Goal: Task Accomplishment & Management: Use online tool/utility

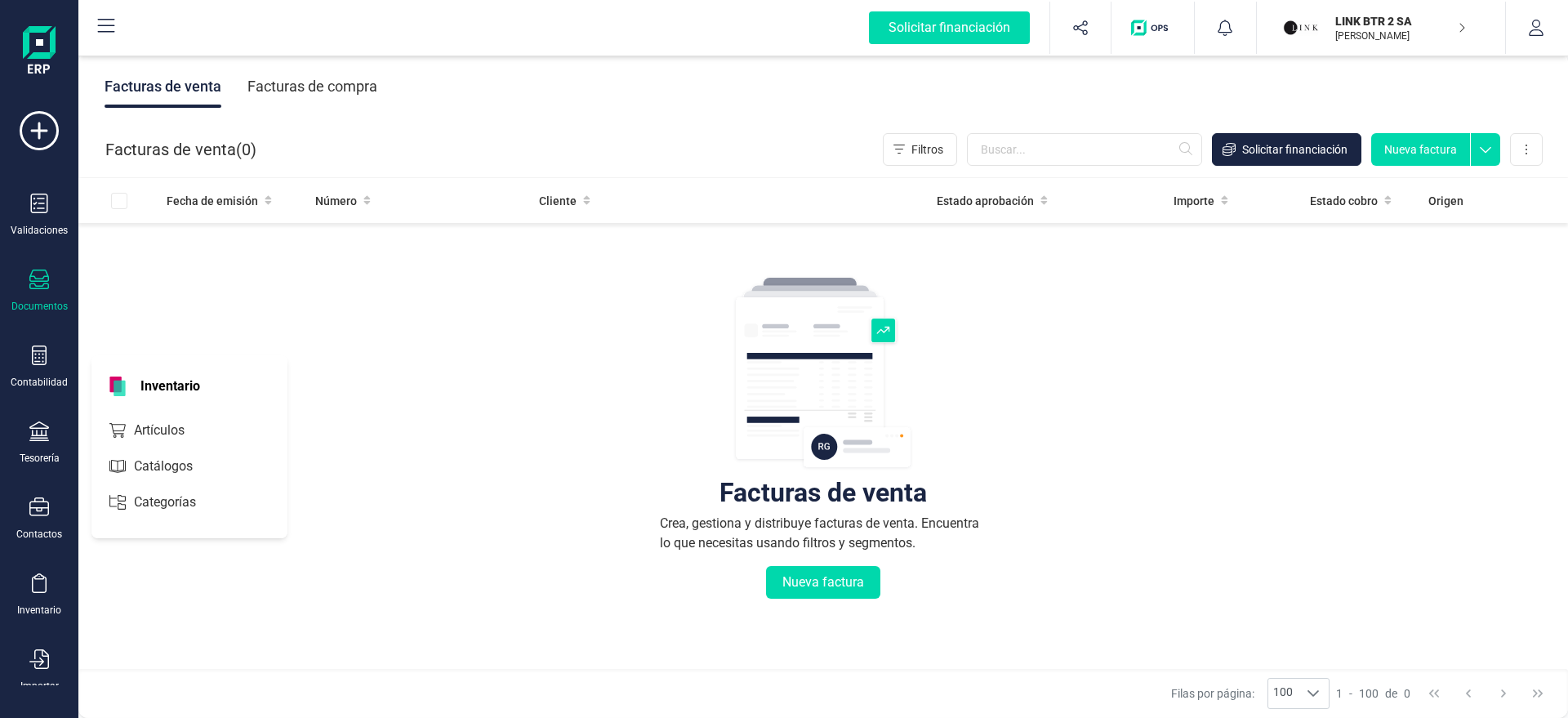
scroll to position [96, 0]
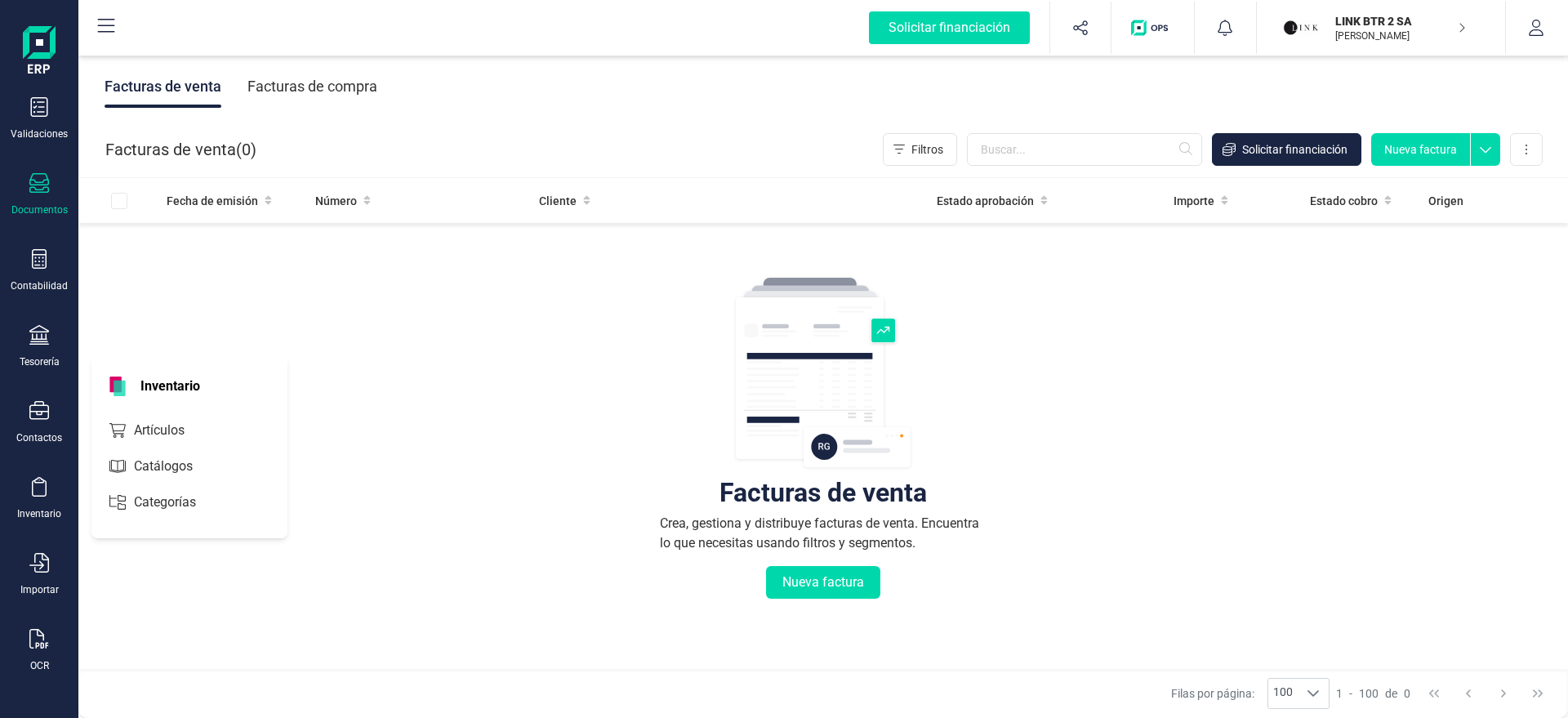
click at [204, 400] on div "Inventario" at bounding box center [189, 382] width 196 height 56
click at [187, 438] on span "Artículos" at bounding box center [170, 430] width 87 height 20
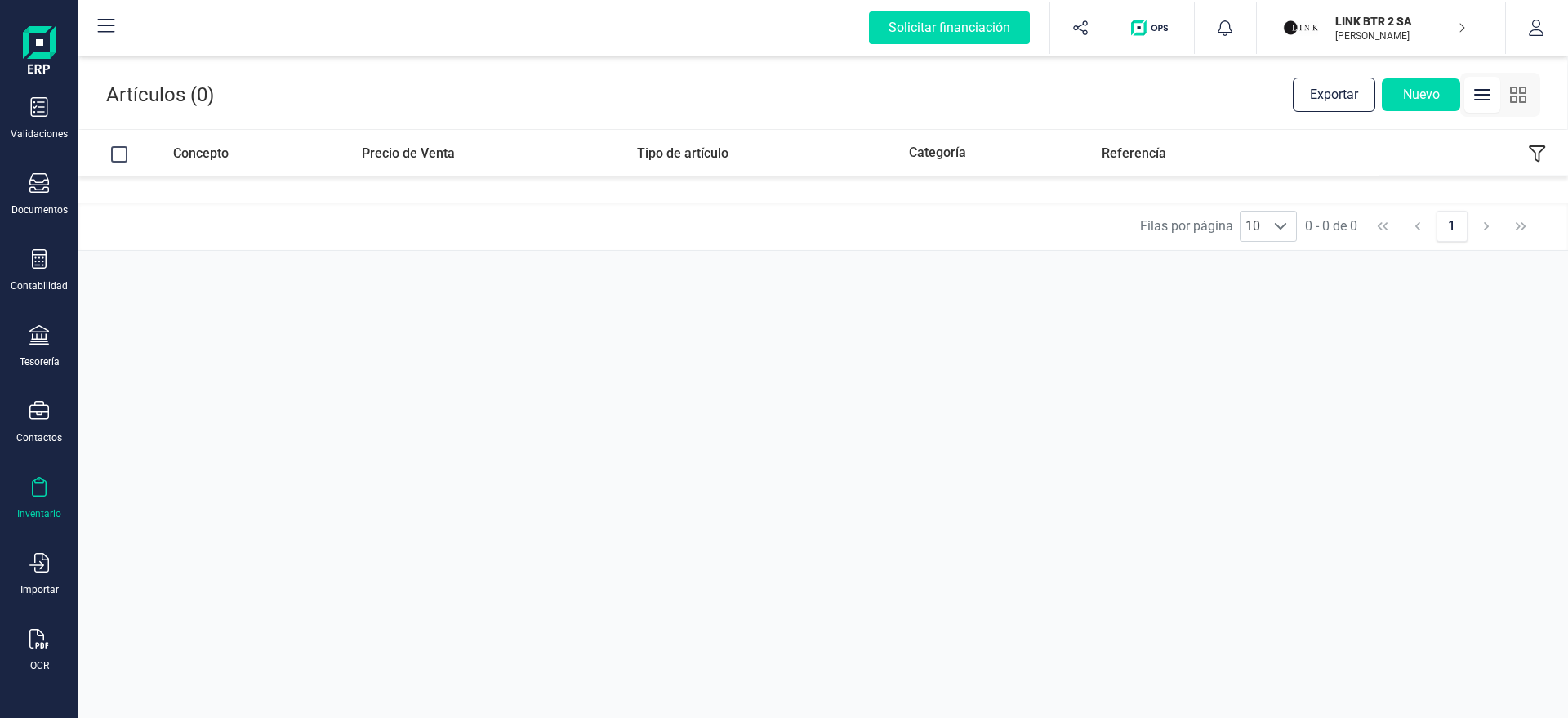
click at [1348, 37] on p "[PERSON_NAME]" at bounding box center [1400, 36] width 131 height 13
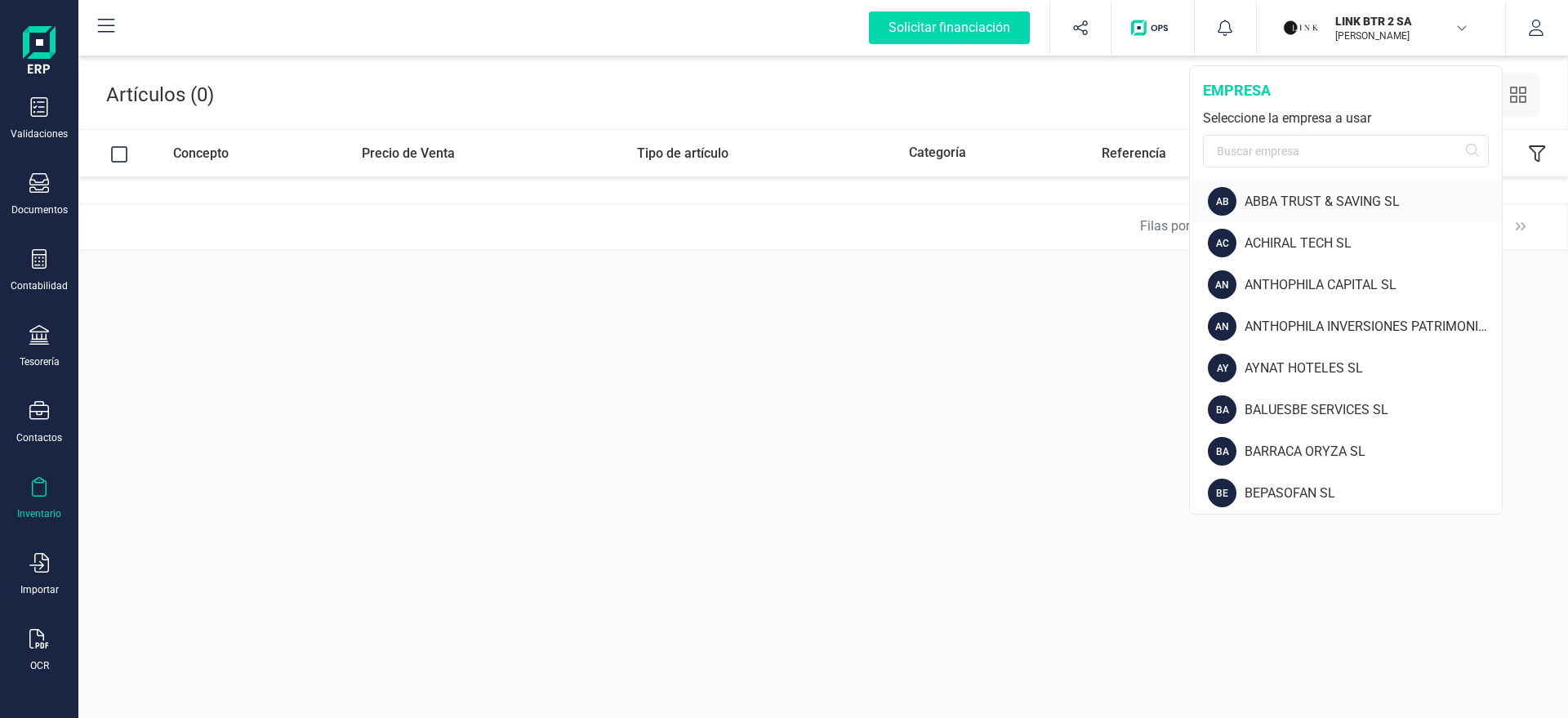
click at [1272, 200] on div "ABBA TRUST & SAVING SL" at bounding box center [1372, 201] width 257 height 20
click at [1253, 157] on input "text" at bounding box center [1346, 151] width 286 height 33
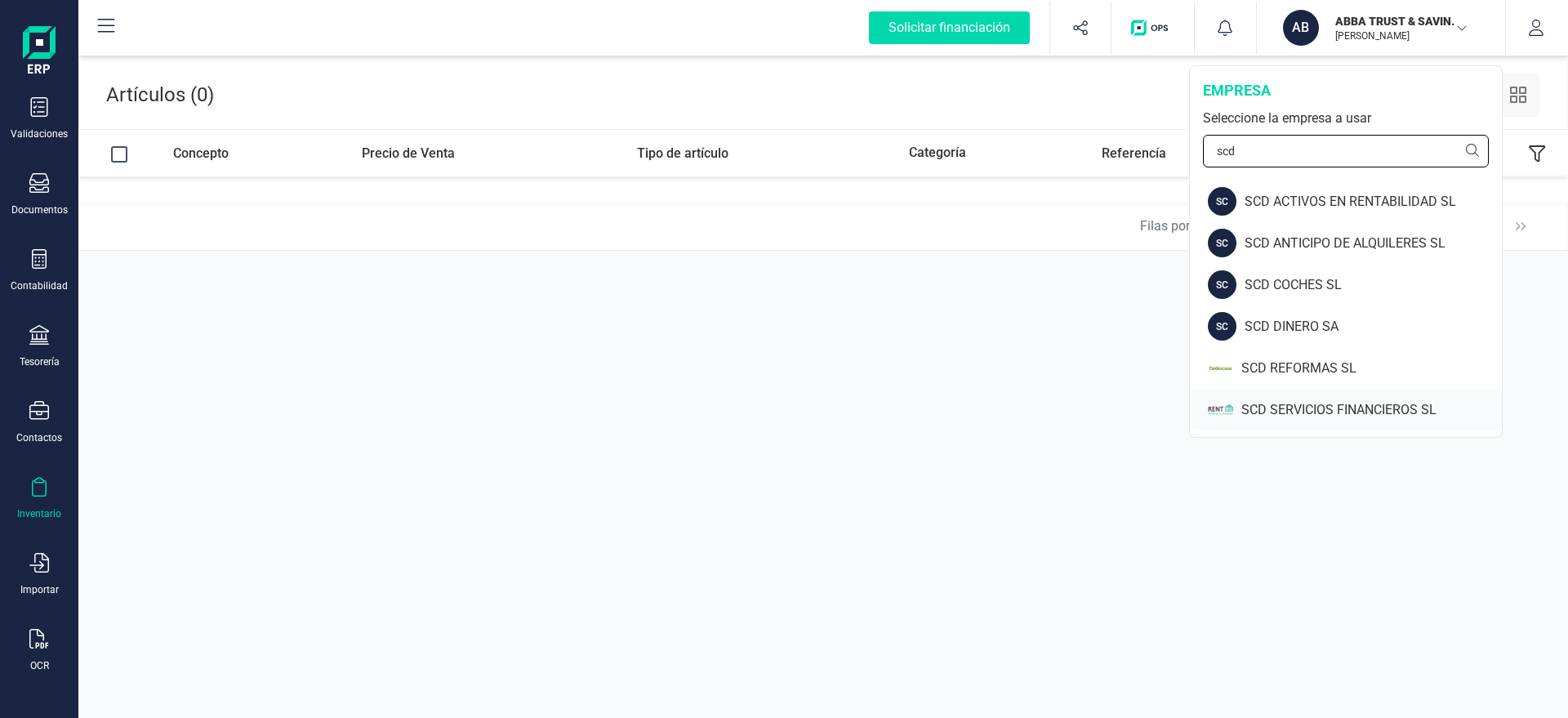
type input "scd"
click at [1283, 396] on div "SCD SERVICIOS FINANCIEROS SL" at bounding box center [1347, 409] width 311 height 41
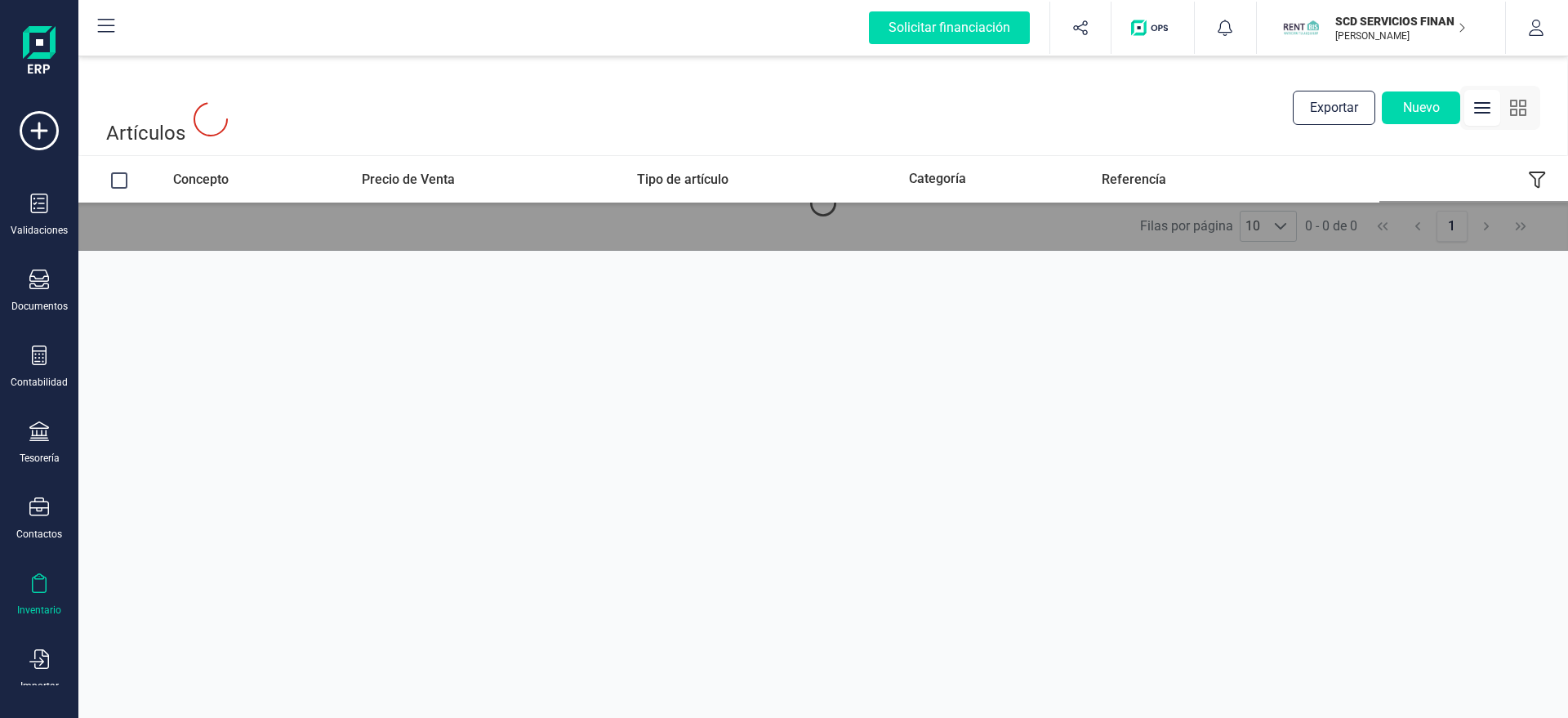
click at [1347, 15] on p "SCD SERVICIOS FINANCIEROS SL" at bounding box center [1400, 21] width 131 height 16
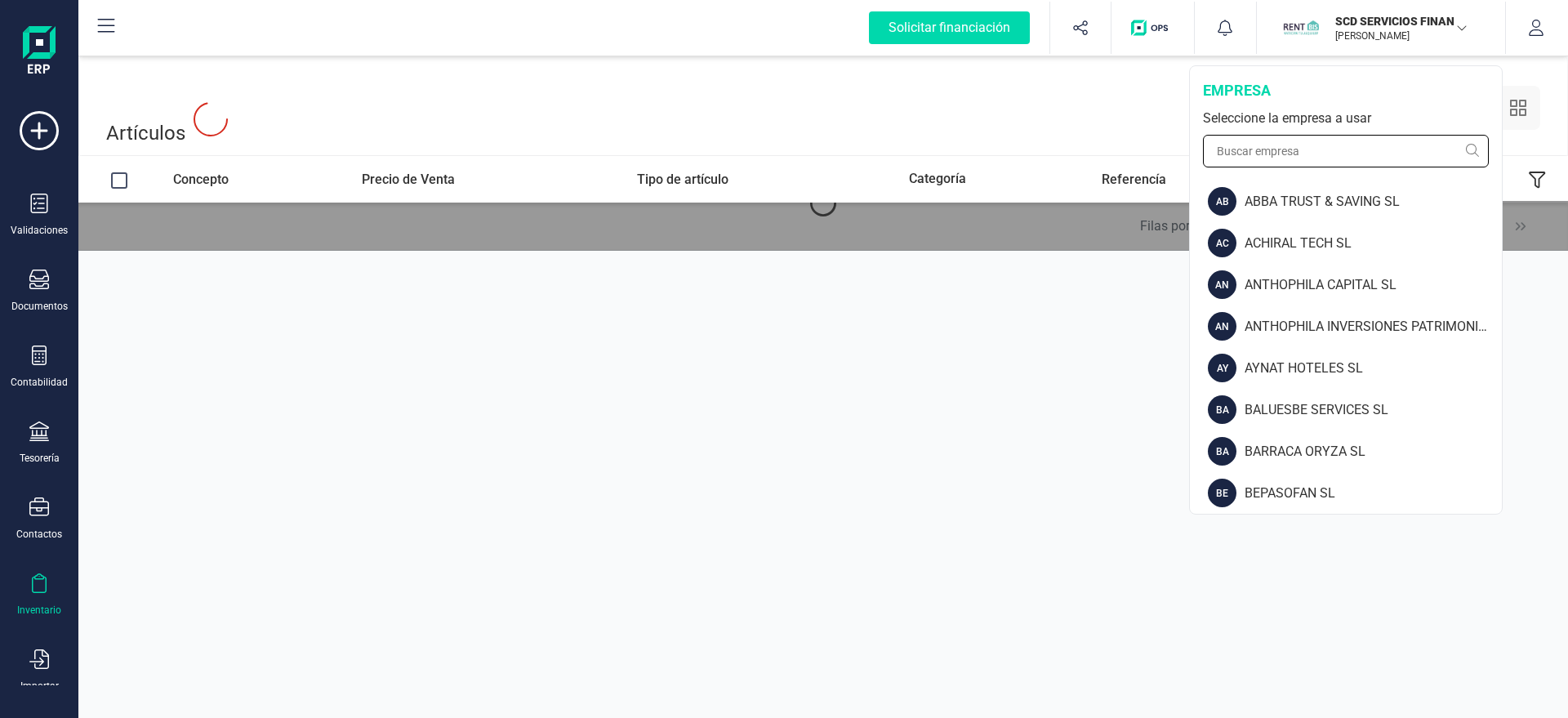
click at [1328, 136] on input "text" at bounding box center [1346, 151] width 286 height 33
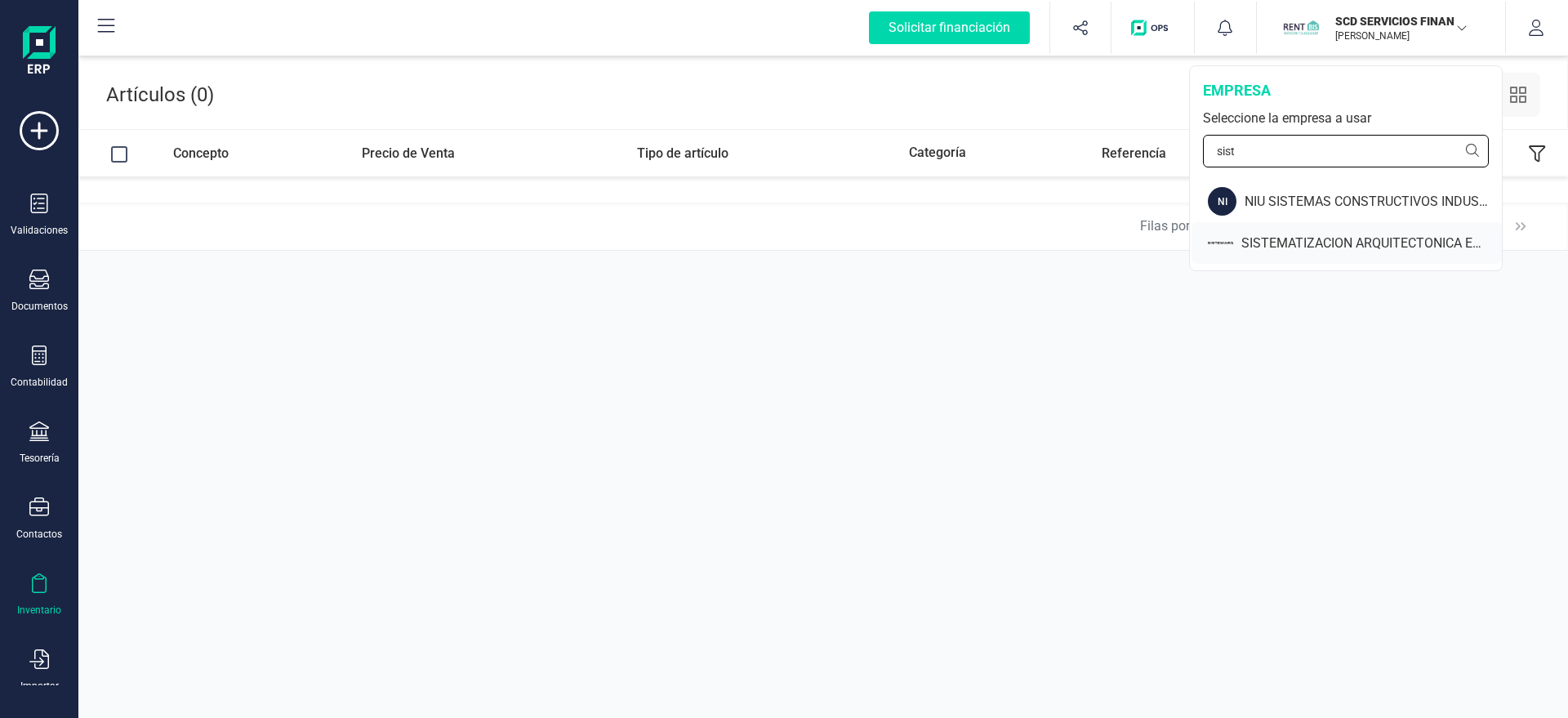
type input "sist"
click at [1297, 247] on div "SISTEMATIZACION ARQUITECTONICA EN REFORMAS SL" at bounding box center [1371, 243] width 261 height 20
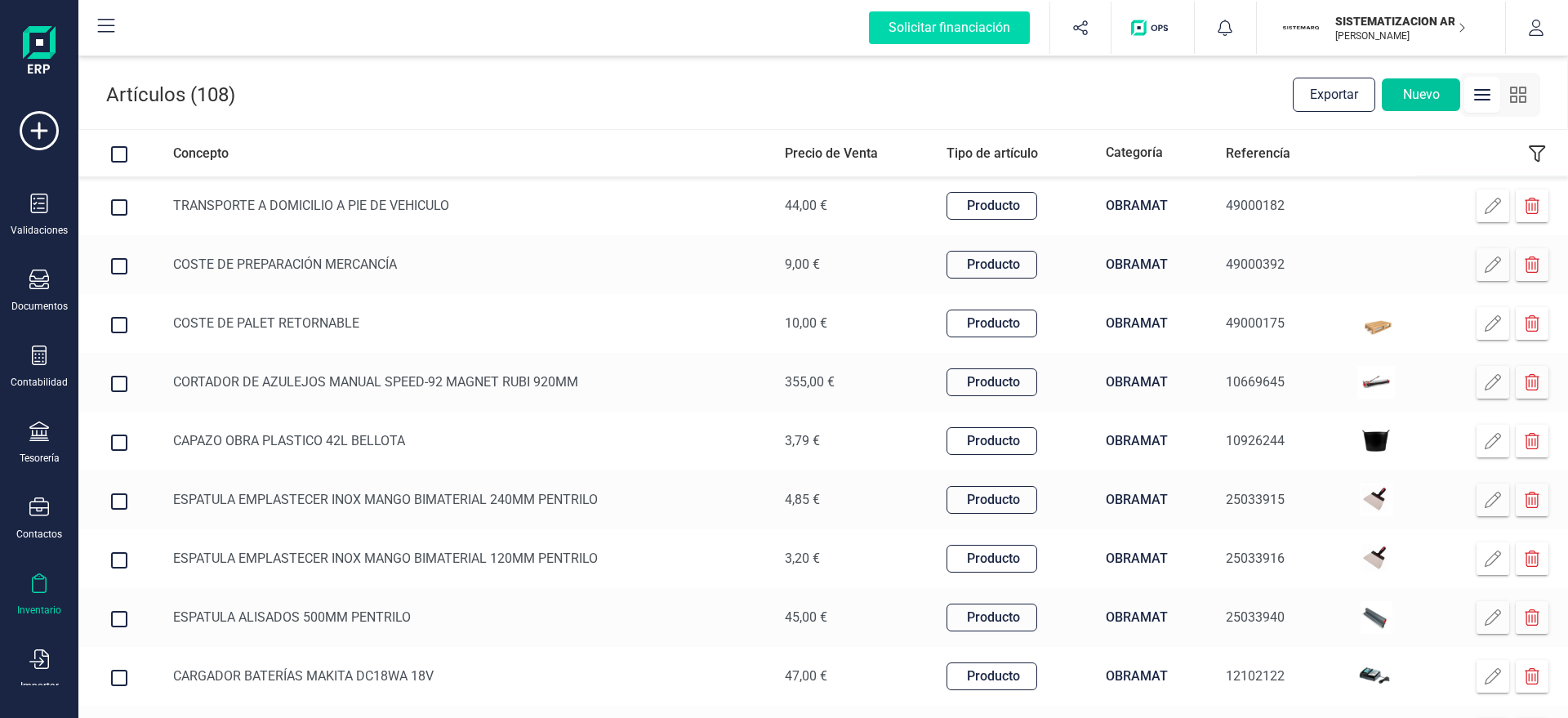
click at [1420, 95] on button "Nuevo" at bounding box center [1420, 94] width 78 height 33
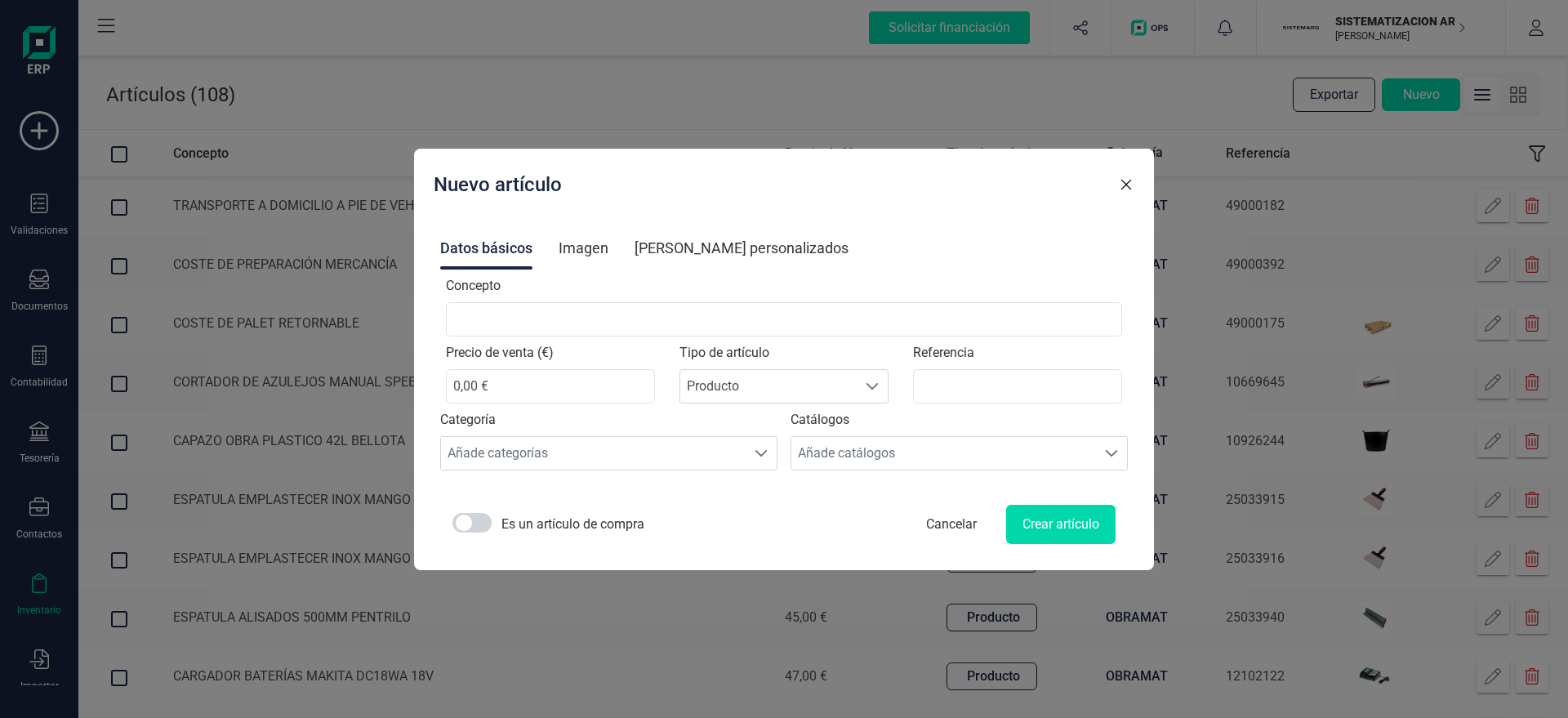
drag, startPoint x: 708, startPoint y: 255, endPoint x: 892, endPoint y: 211, distance: 189.2
click at [713, 255] on div "Campos personalizados" at bounding box center [741, 247] width 214 height 42
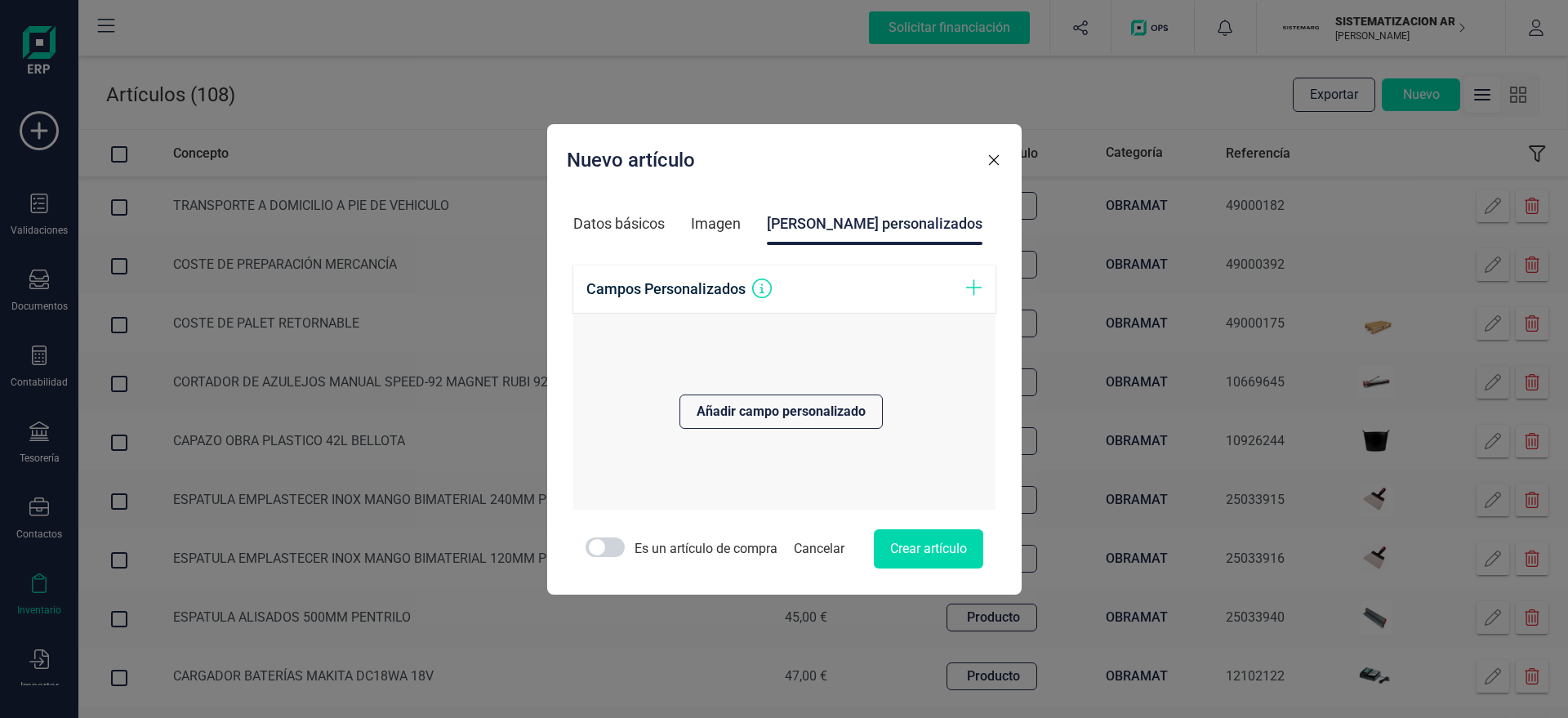
click at [1000, 168] on div "Nuevo artículo" at bounding box center [784, 160] width 435 height 33
click at [991, 162] on icon "button" at bounding box center [993, 159] width 16 height 16
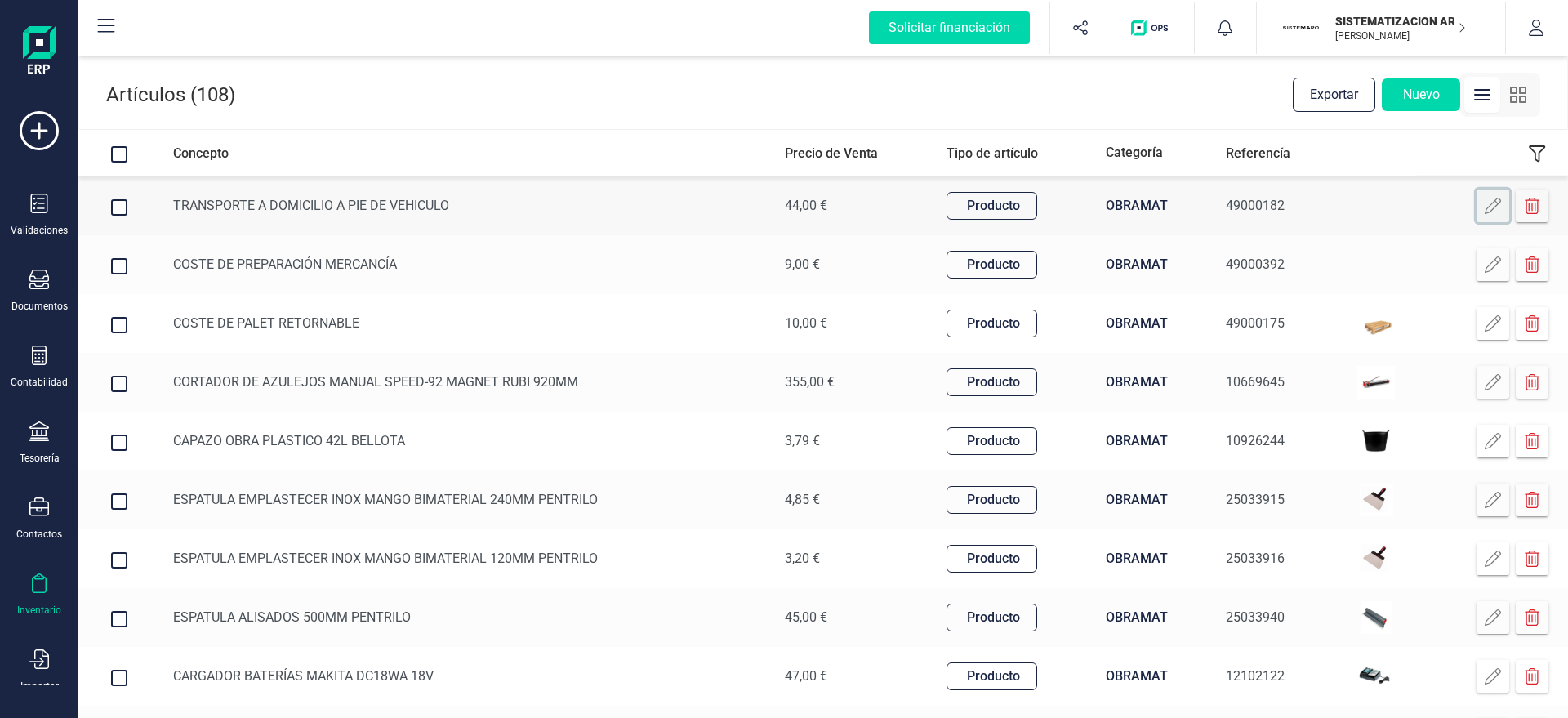
click at [1496, 209] on icon at bounding box center [1492, 205] width 16 height 16
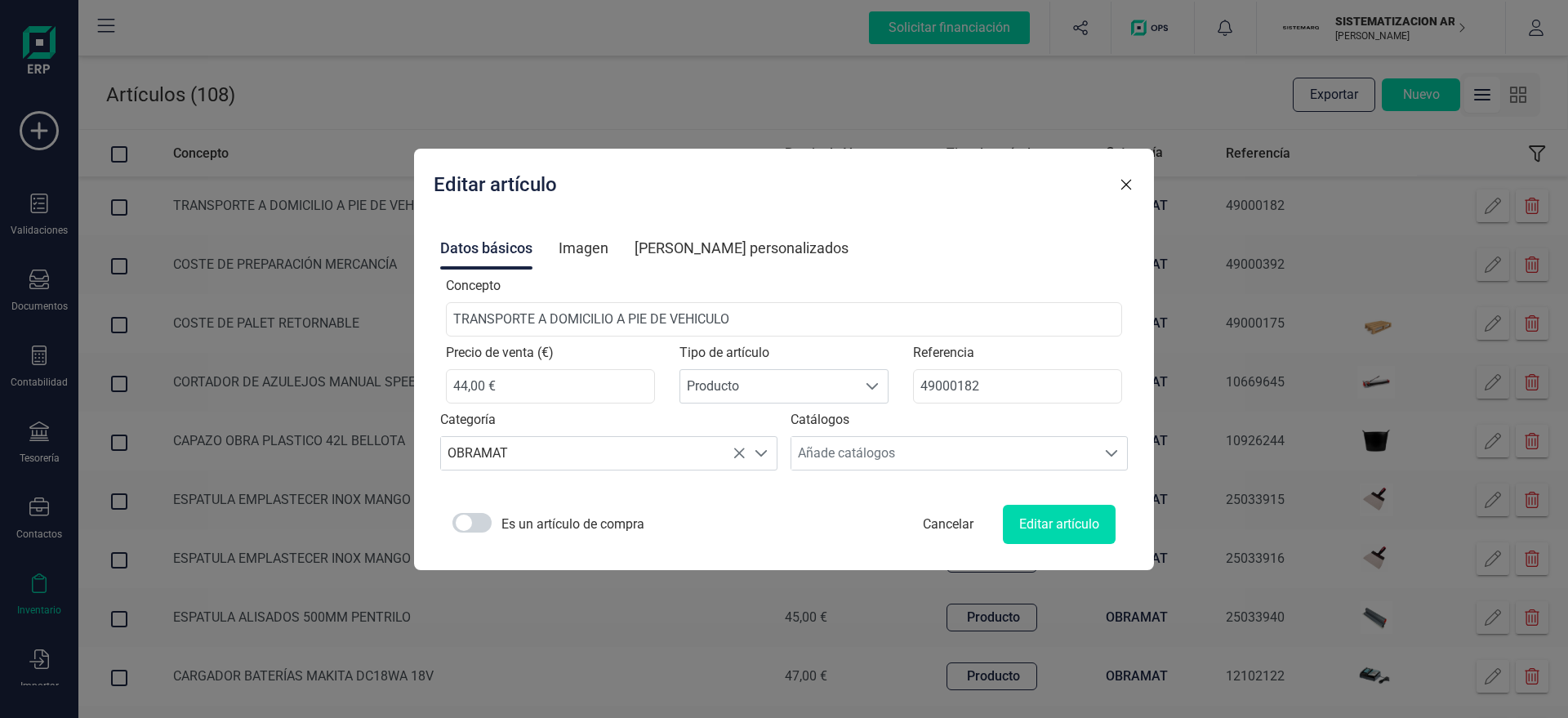
drag, startPoint x: 609, startPoint y: 246, endPoint x: 702, endPoint y: 245, distance: 93.0
click at [608, 245] on div "Imagen" at bounding box center [583, 247] width 50 height 42
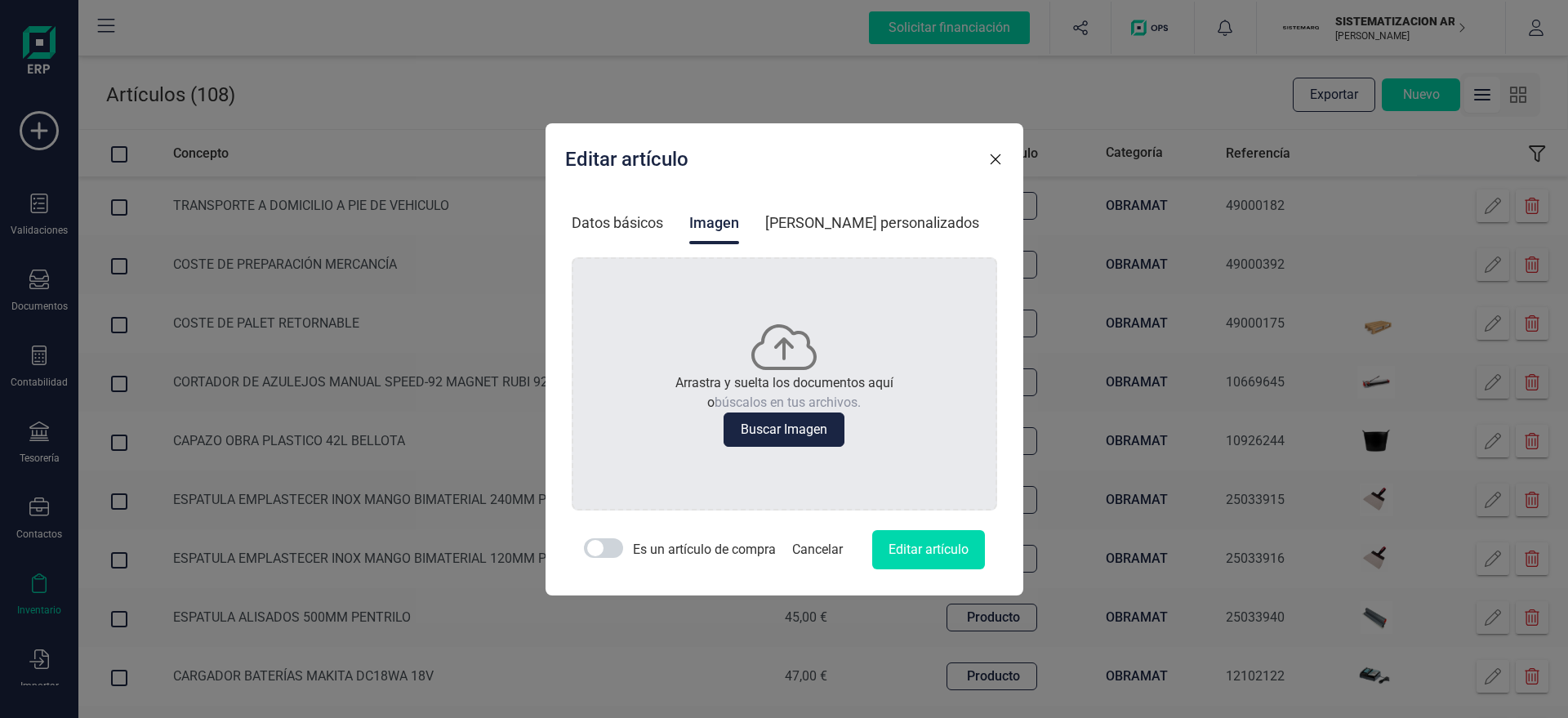
drag, startPoint x: 794, startPoint y: 206, endPoint x: 898, endPoint y: 178, distance: 107.7
click at [807, 204] on div "Campos personalizados" at bounding box center [872, 222] width 214 height 42
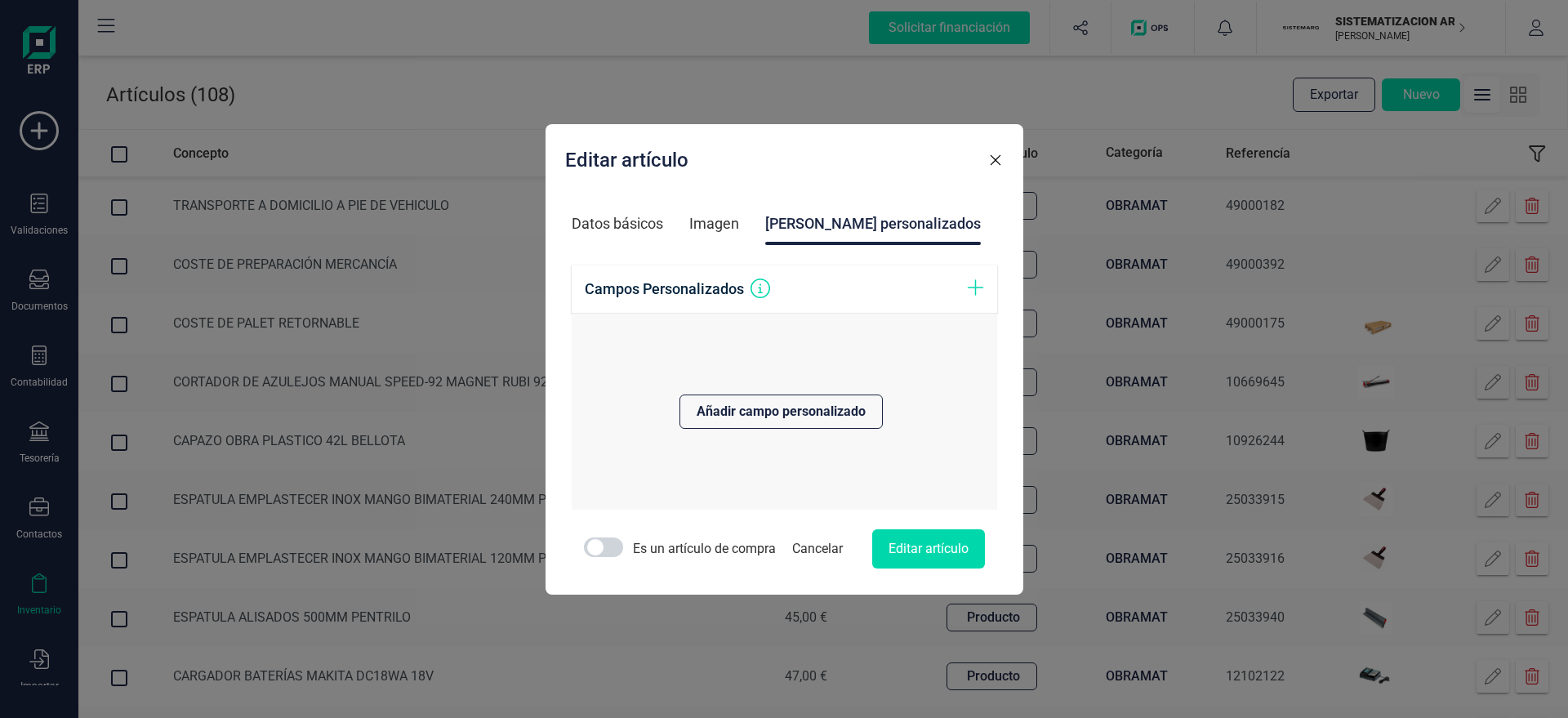
click at [991, 163] on icon "button" at bounding box center [995, 159] width 16 height 16
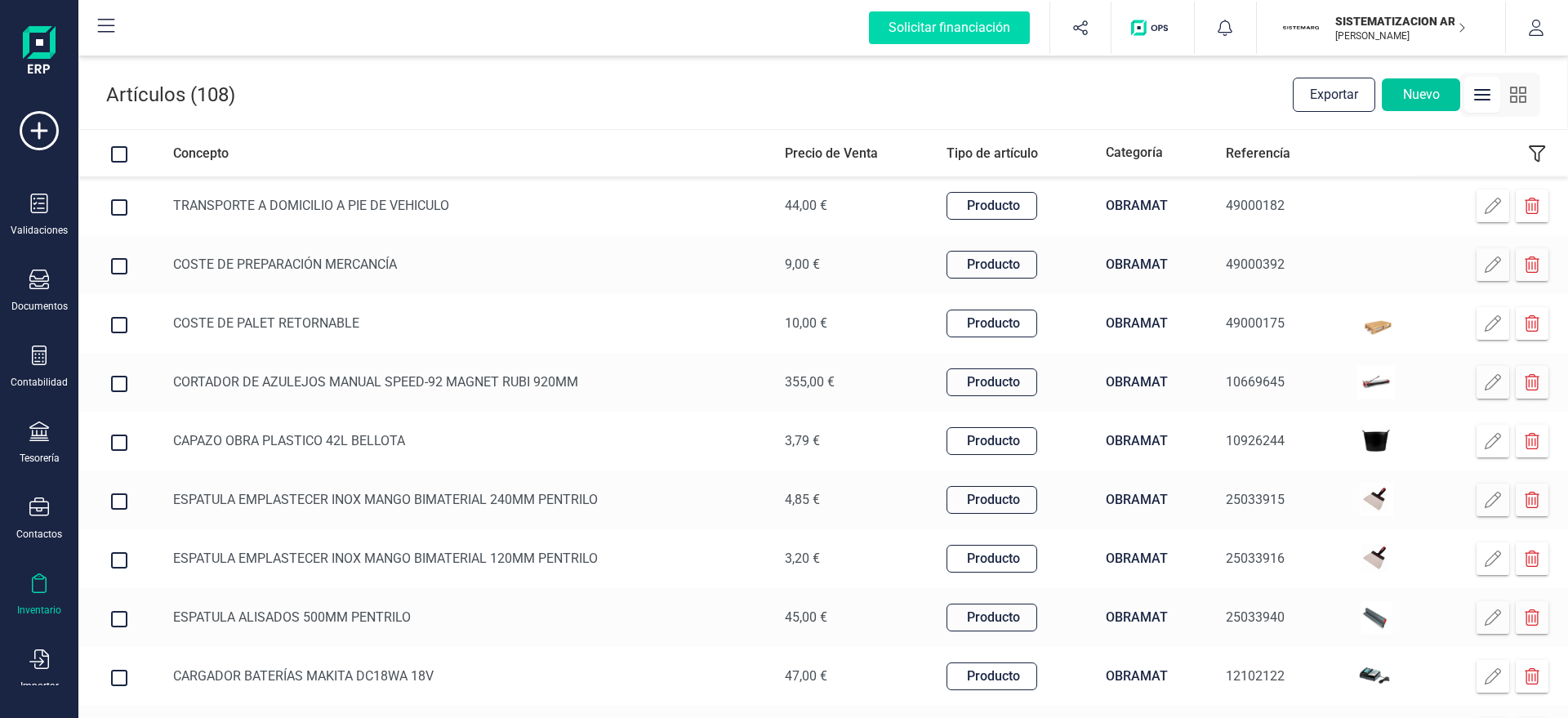
click at [1423, 83] on button "Nuevo" at bounding box center [1420, 94] width 78 height 33
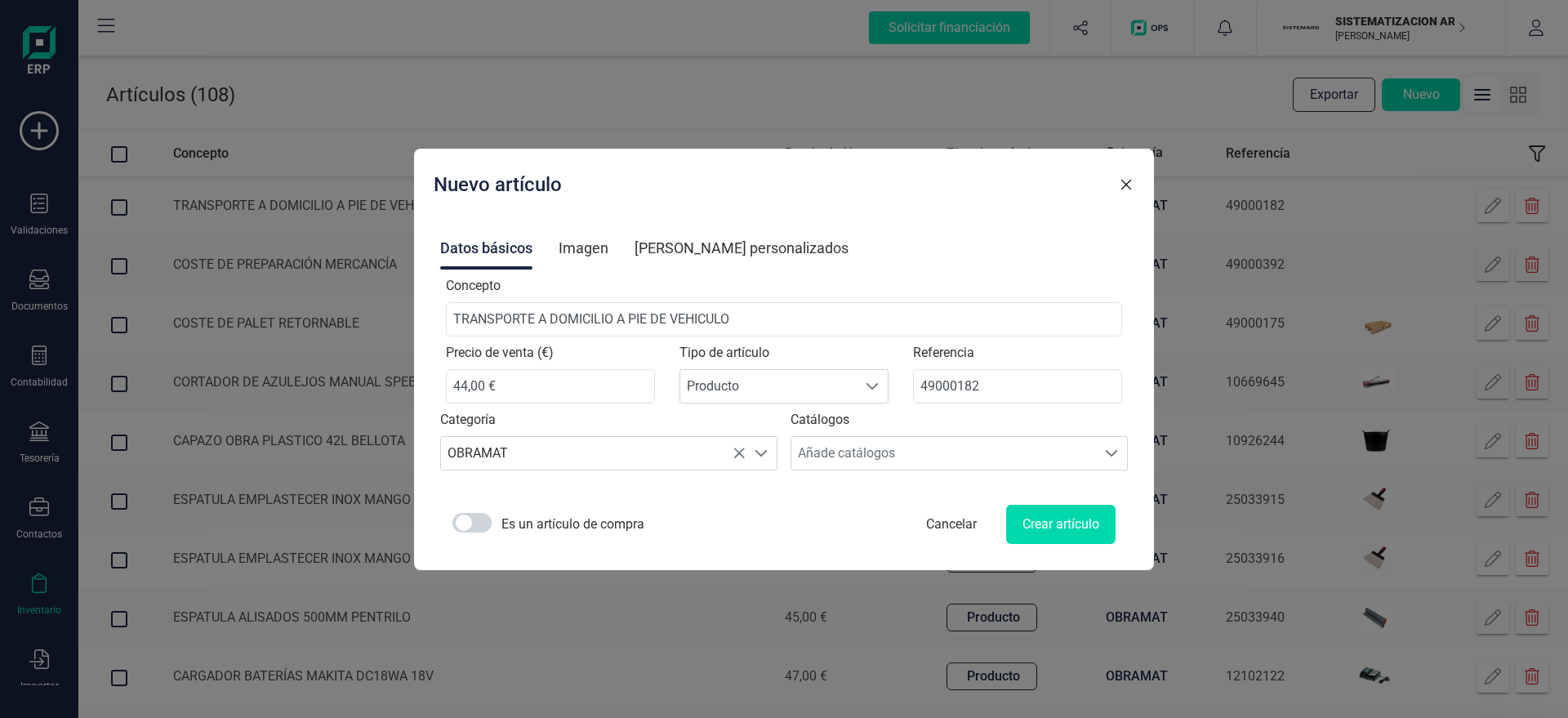
click at [1118, 182] on icon "button" at bounding box center [1126, 183] width 16 height 16
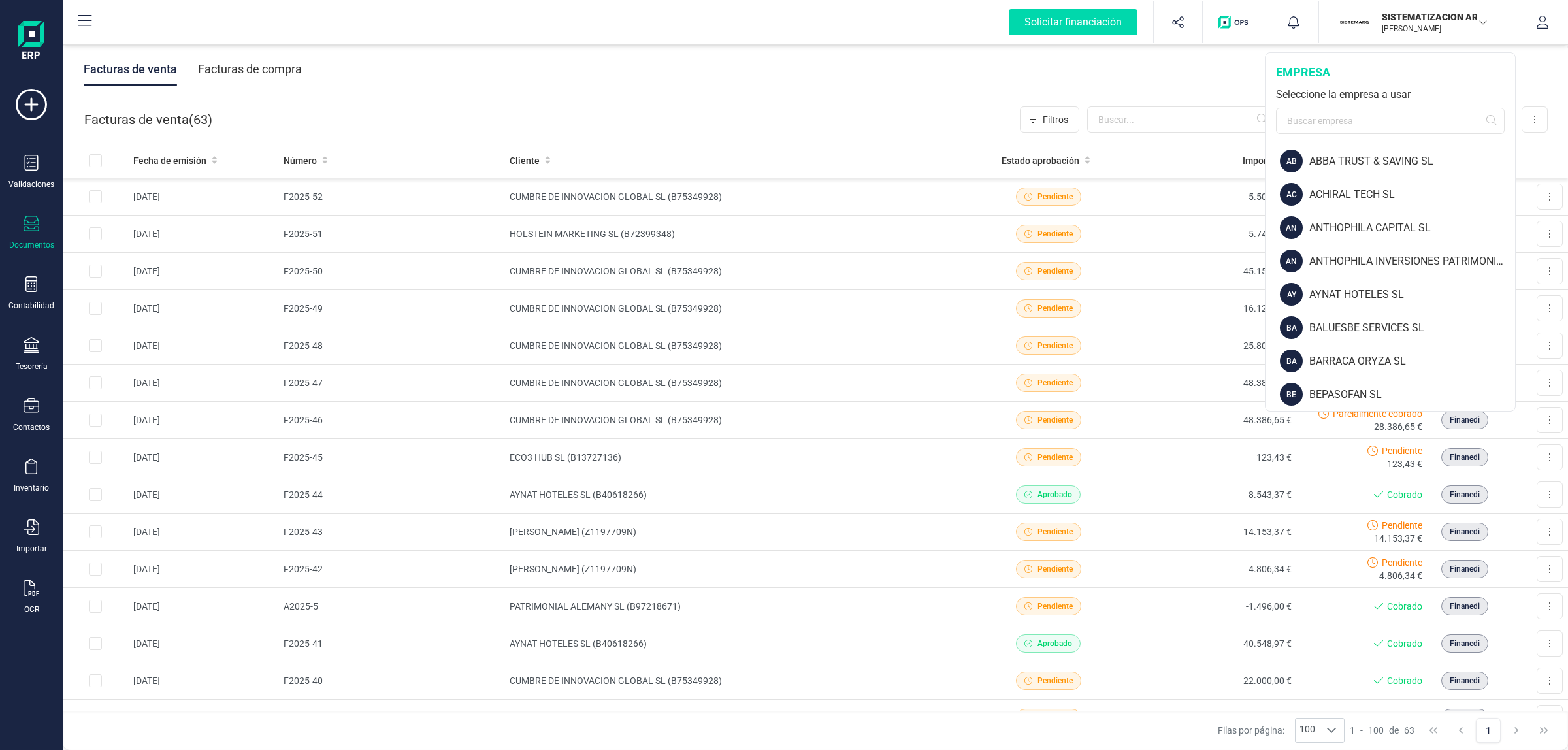
click at [1403, 121] on input "text" at bounding box center [1390, 120] width 229 height 26
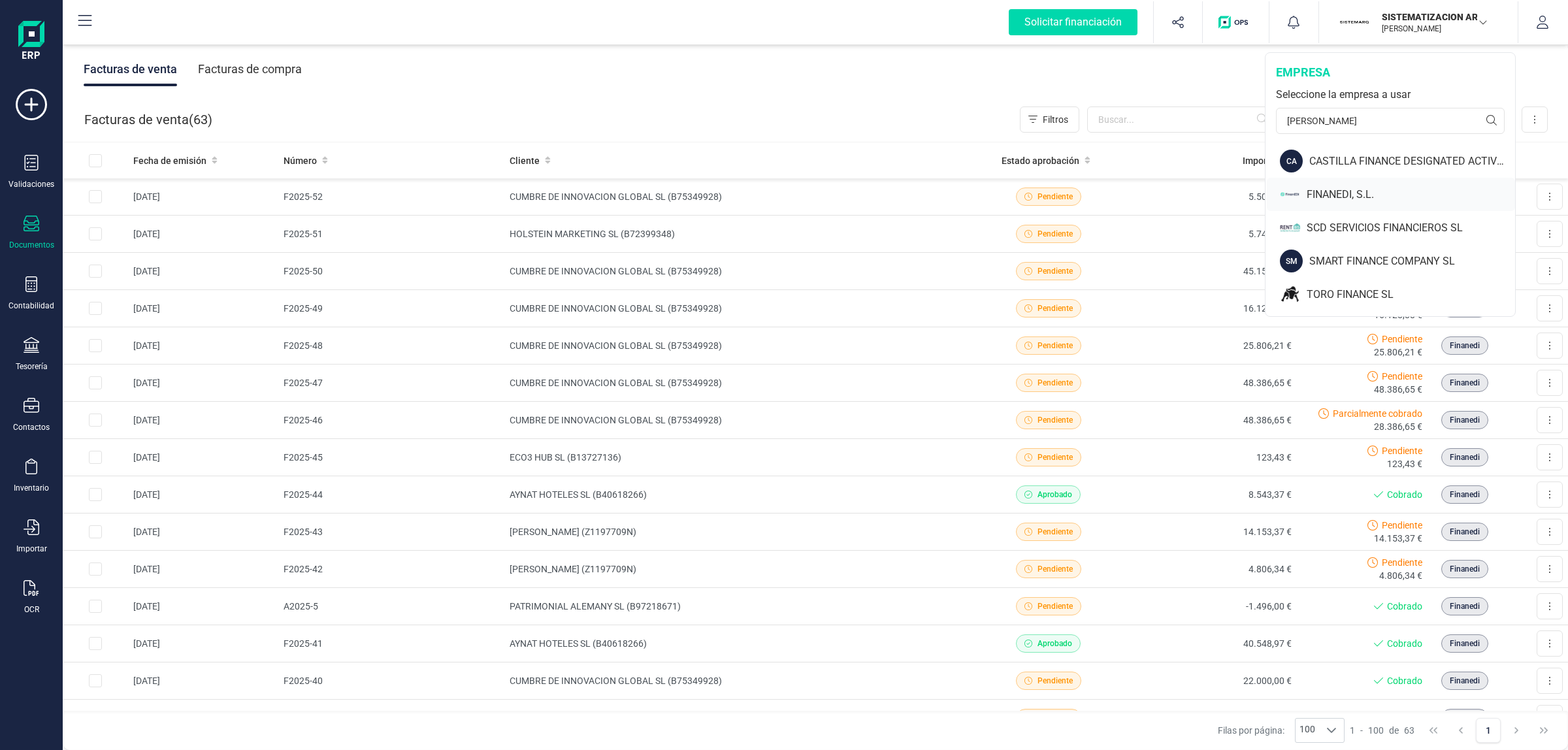
type input "[PERSON_NAME]"
click at [1317, 197] on div "FINANEDI, S.L." at bounding box center [1411, 194] width 209 height 16
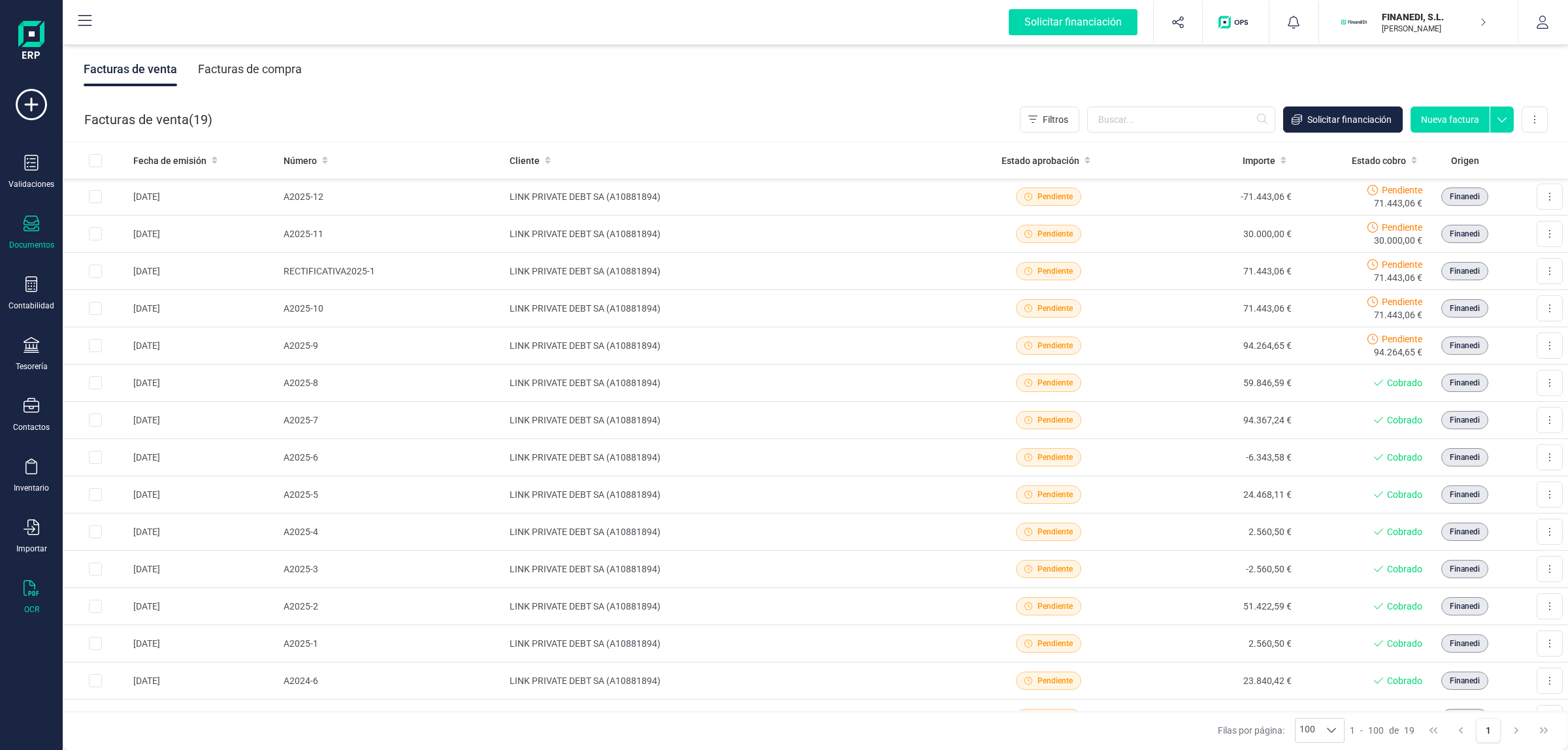
click at [49, 593] on div "OCR" at bounding box center [31, 597] width 52 height 35
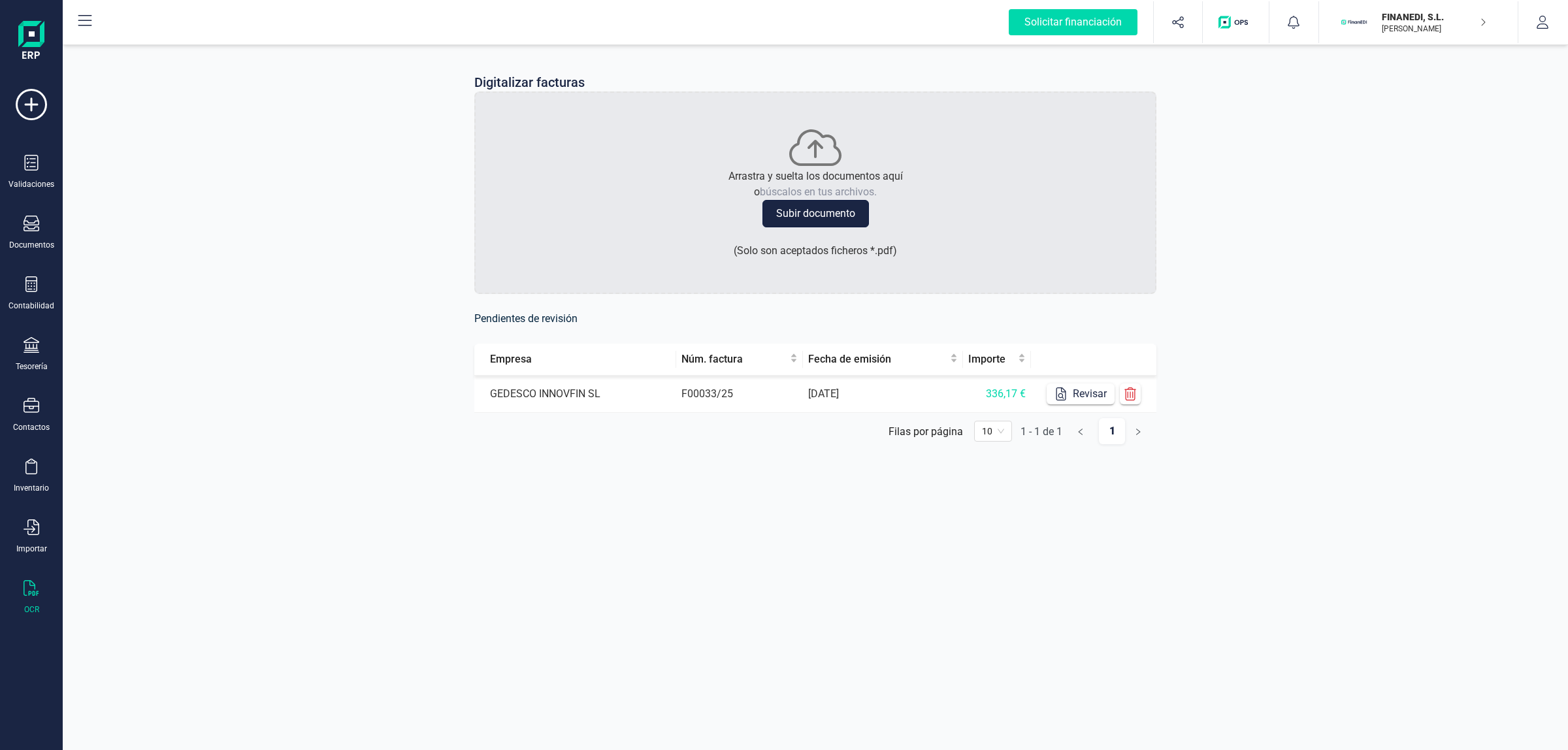
click at [789, 211] on button "Subir documento" at bounding box center [815, 213] width 106 height 27
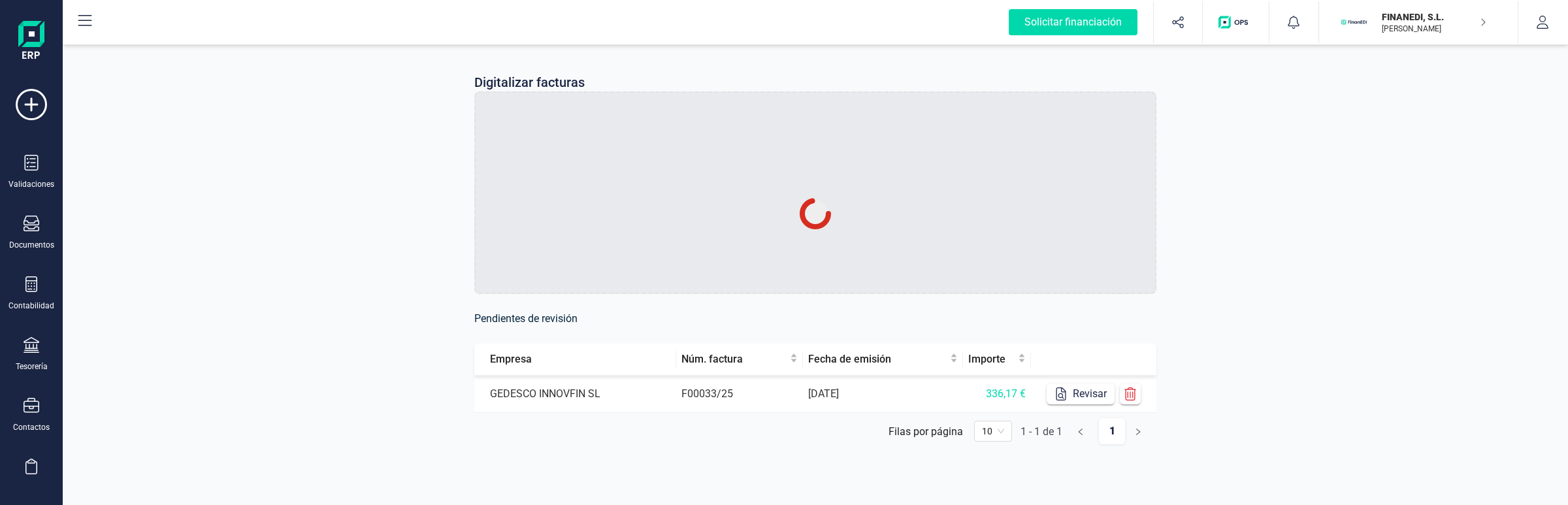
click at [343, 283] on div "Digitalizar facturas Pendientes de revisión Empresa Núm. factura Fecha de emisi…" at bounding box center [815, 269] width 1505 height 455
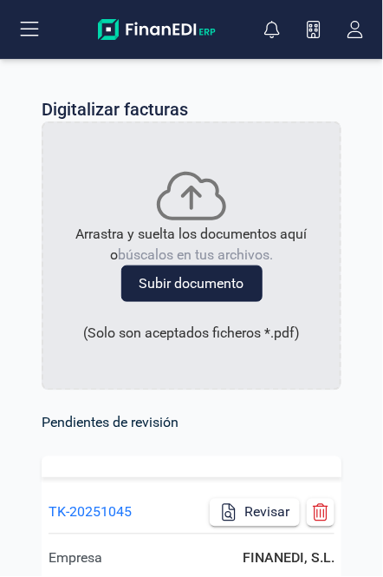
click at [236, 273] on button "Subir documento" at bounding box center [191, 283] width 141 height 36
